Goal: Information Seeking & Learning: Learn about a topic

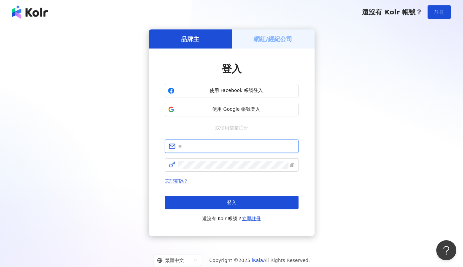
click at [238, 146] on input "text" at bounding box center [236, 145] width 116 height 7
type input "**********"
click at [215, 171] on span at bounding box center [232, 164] width 134 height 13
click at [215, 169] on span at bounding box center [232, 164] width 134 height 13
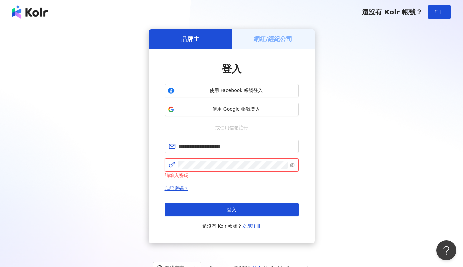
click button "登入" at bounding box center [232, 209] width 134 height 13
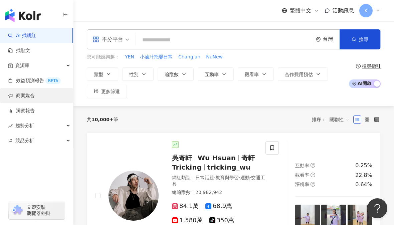
paste input "**********"
type input "**********"
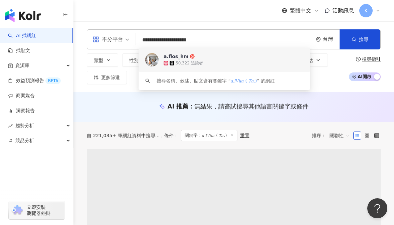
click at [179, 57] on div "a.flos_hm" at bounding box center [176, 56] width 25 height 7
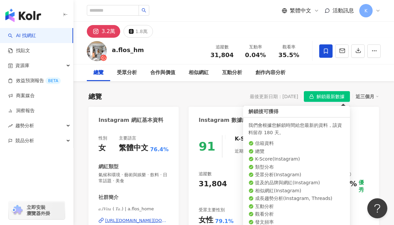
click at [317, 98] on span "解鎖最新數據" at bounding box center [331, 97] width 28 height 11
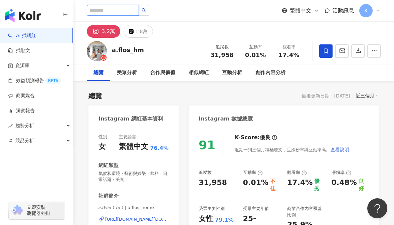
click at [108, 11] on input "search" at bounding box center [113, 10] width 52 height 11
paste input "****"
type input "****"
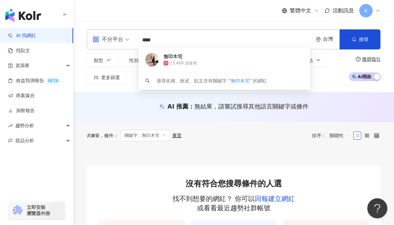
click at [186, 36] on input "****" at bounding box center [225, 40] width 172 height 13
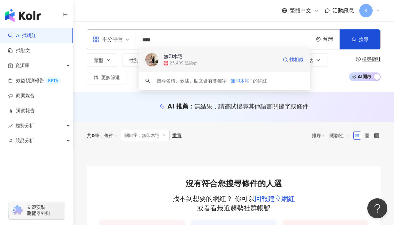
click at [186, 70] on div "無印木宅 23,409 追蹤者 找相似" at bounding box center [225, 60] width 172 height 24
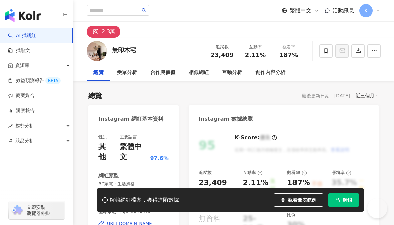
click at [340, 201] on icon "button" at bounding box center [337, 200] width 5 height 5
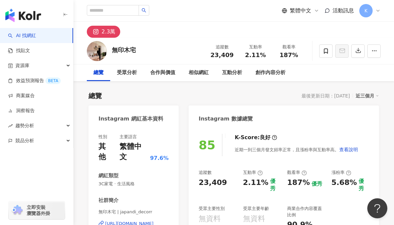
click at [114, 145] on div "性別 其他 主要語言 繁體中文 97.6%" at bounding box center [134, 148] width 70 height 28
click at [114, 148] on div "性別 其他 主要語言 繁體中文 97.6%" at bounding box center [134, 148] width 70 height 28
drag, startPoint x: 110, startPoint y: 146, endPoint x: 101, endPoint y: 147, distance: 9.7
click at [101, 147] on div "其他" at bounding box center [106, 152] width 14 height 21
copy div "其他"
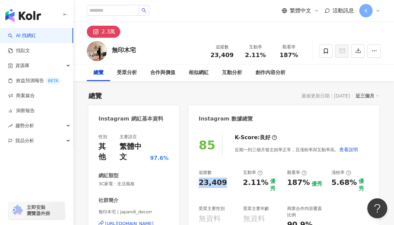
drag, startPoint x: 221, startPoint y: 183, endPoint x: 190, endPoint y: 182, distance: 31.4
click at [190, 182] on div "85 K-Score : 良好 近期一到三個月發文頻率正常，且漲粉率與互動率高。 查看說明 追蹤數 23,409 互動率 2.11% 優秀 觀看率 187% …" at bounding box center [284, 207] width 190 height 160
copy div "23,409"
drag, startPoint x: 280, startPoint y: 53, endPoint x: 295, endPoint y: 54, distance: 15.4
click at [295, 54] on div "187%" at bounding box center [288, 55] width 25 height 7
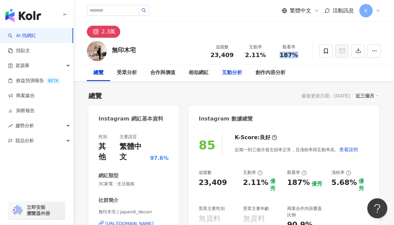
copy span "187%"
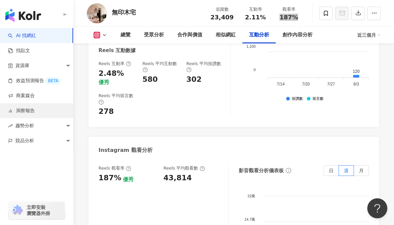
scroll to position [1468, 0]
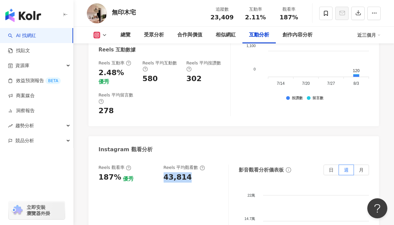
drag, startPoint x: 185, startPoint y: 146, endPoint x: 161, endPoint y: 147, distance: 24.4
click at [161, 165] on div "Reels 觀看率 187% 優秀 Reels 平均觀看數 43,814" at bounding box center [160, 174] width 123 height 18
copy div "43,814"
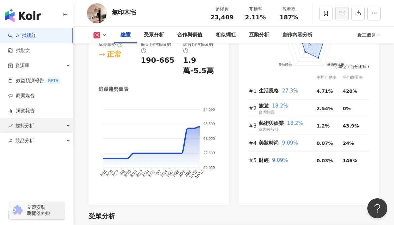
scroll to position [510, 0]
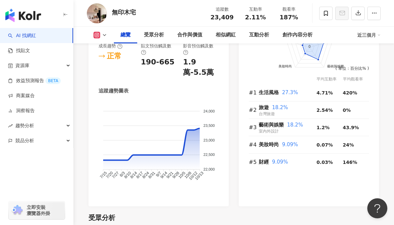
click at [36, 38] on link "AI 找網紅" at bounding box center [22, 35] width 28 height 7
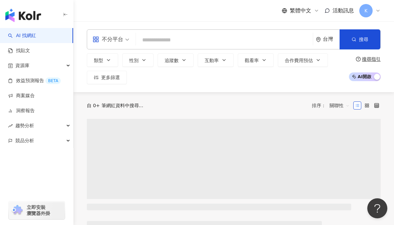
click at [188, 36] on input "search" at bounding box center [225, 40] width 172 height 13
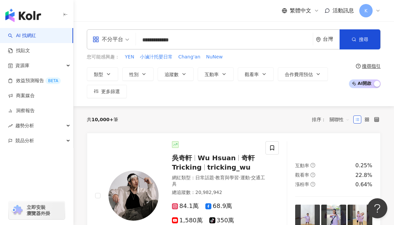
type input "**********"
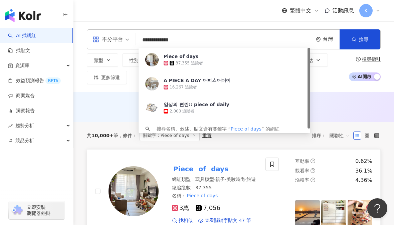
click at [178, 167] on mark "Piece" at bounding box center [183, 169] width 23 height 11
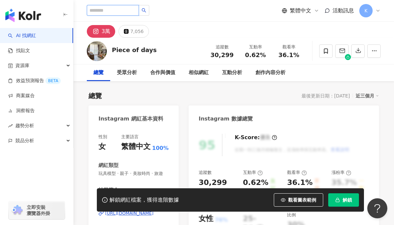
click at [131, 8] on input "search" at bounding box center [113, 10] width 52 height 11
paste input "*******"
type input "*******"
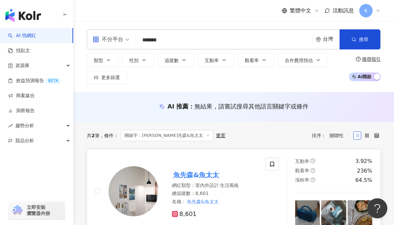
click at [186, 173] on mark "魚先森&魚太太" at bounding box center [196, 175] width 48 height 11
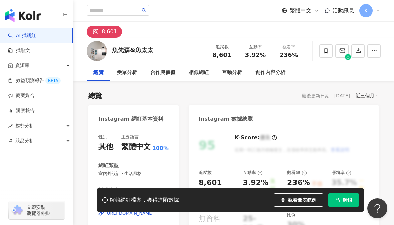
click at [336, 202] on rect "button" at bounding box center [338, 201] width 4 height 2
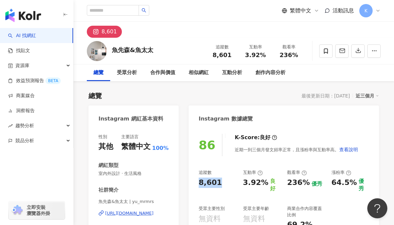
drag, startPoint x: 220, startPoint y: 182, endPoint x: 195, endPoint y: 182, distance: 25.7
click at [195, 182] on div "86 K-Score : 良好 近期一到三個月發文頻率正常，且漲粉率與互動率高。 查看說明 追蹤數 8,601 互動率 3.92% 良好 觀看率 236% 優…" at bounding box center [284, 202] width 190 height 150
copy div "8,601"
drag, startPoint x: 304, startPoint y: 56, endPoint x: 280, endPoint y: 55, distance: 23.7
click at [280, 55] on div "觀看率 236%" at bounding box center [288, 51] width 33 height 14
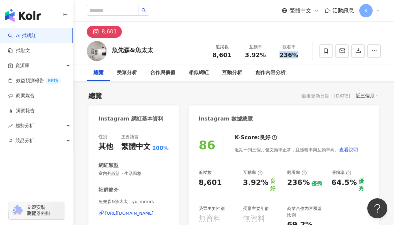
copy span "236%"
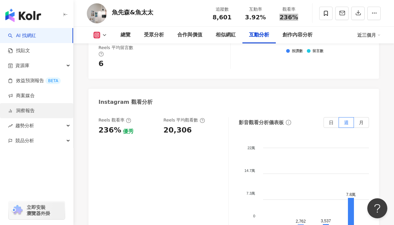
scroll to position [1511, 0]
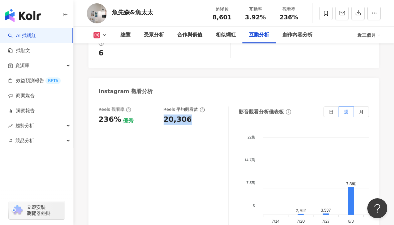
drag, startPoint x: 189, startPoint y: 110, endPoint x: 164, endPoint y: 103, distance: 26.0
click at [164, 107] on div "Reels 觀看率 236% 優秀 Reels 平均觀看數 20,306" at bounding box center [164, 174] width 130 height 134
copy div "20,306"
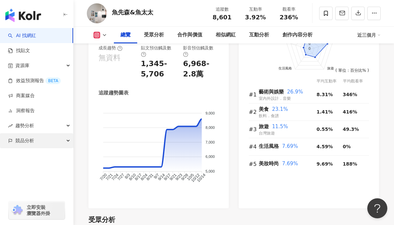
scroll to position [506, 0]
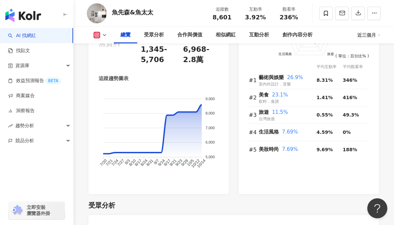
click at [28, 35] on link "AI 找網紅" at bounding box center [22, 35] width 28 height 7
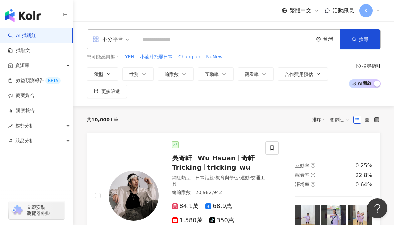
type input "******"
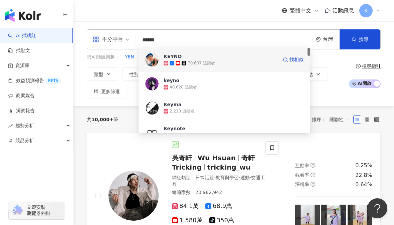
click at [181, 68] on div "KEYNO 70,607 追蹤者 找相似" at bounding box center [225, 60] width 172 height 24
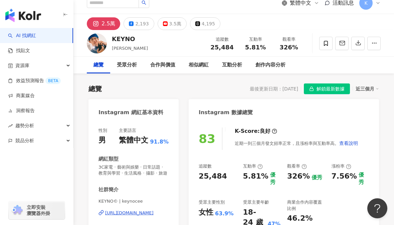
scroll to position [10, 0]
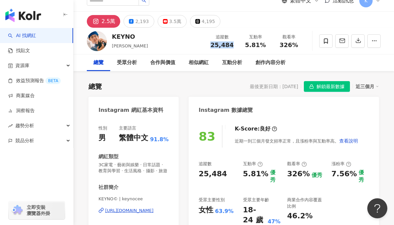
drag, startPoint x: 234, startPoint y: 46, endPoint x: 208, endPoint y: 45, distance: 26.1
click at [208, 45] on div "追蹤數 25,484" at bounding box center [221, 41] width 33 height 14
copy span "25,484"
drag, startPoint x: 284, startPoint y: 46, endPoint x: 298, endPoint y: 46, distance: 14.0
click at [298, 46] on div "326%" at bounding box center [288, 45] width 25 height 7
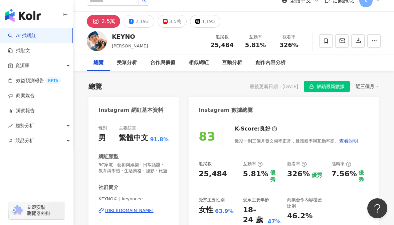
click at [298, 46] on div "326%" at bounding box center [288, 45] width 25 height 7
drag, startPoint x: 298, startPoint y: 44, endPoint x: 280, endPoint y: 43, distance: 17.7
click at [280, 43] on div "326%" at bounding box center [288, 45] width 25 height 7
copy span "326%"
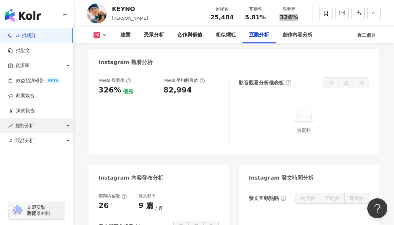
scroll to position [1547, 0]
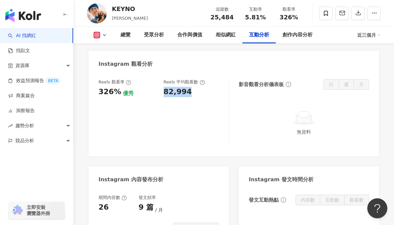
drag, startPoint x: 192, startPoint y: 70, endPoint x: 163, endPoint y: 70, distance: 29.4
click at [163, 79] on div "Reels 觀看率 326% 優秀 [PERSON_NAME] 平均觀看數 82,994" at bounding box center [160, 88] width 123 height 18
copy div "82,994"
